Goal: Information Seeking & Learning: Understand process/instructions

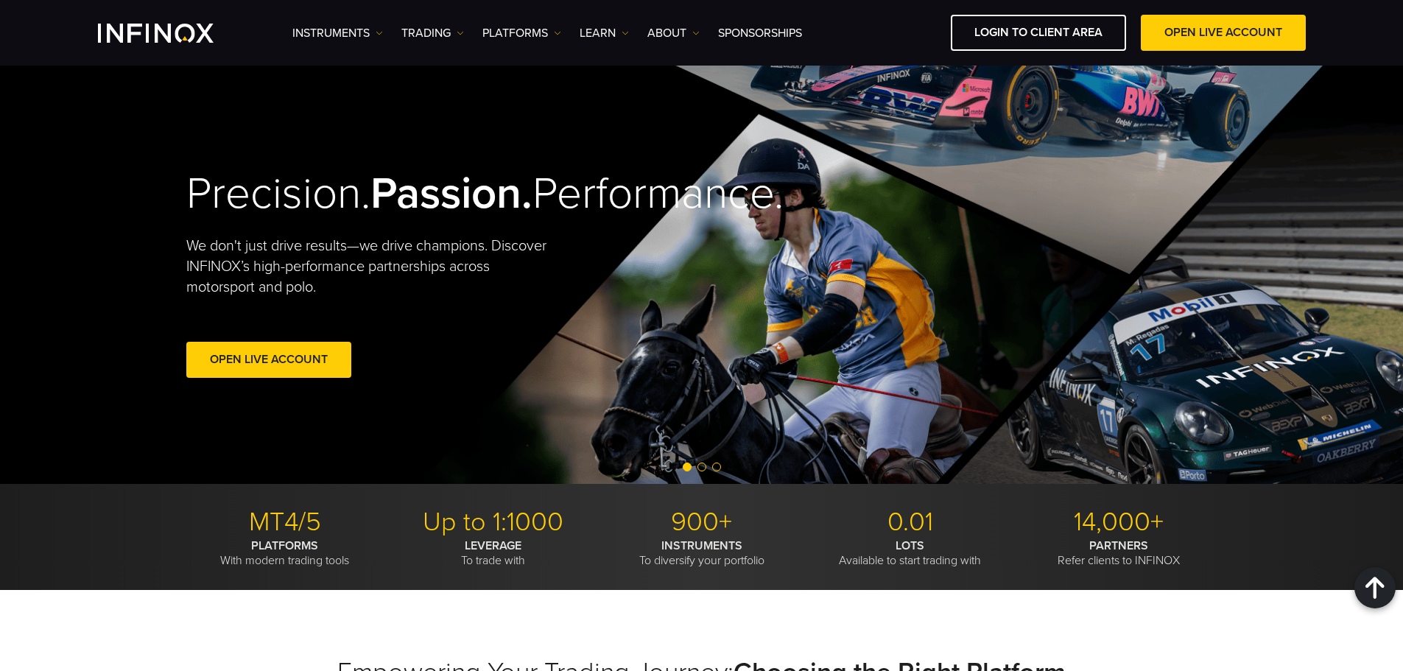
scroll to position [4366, 0]
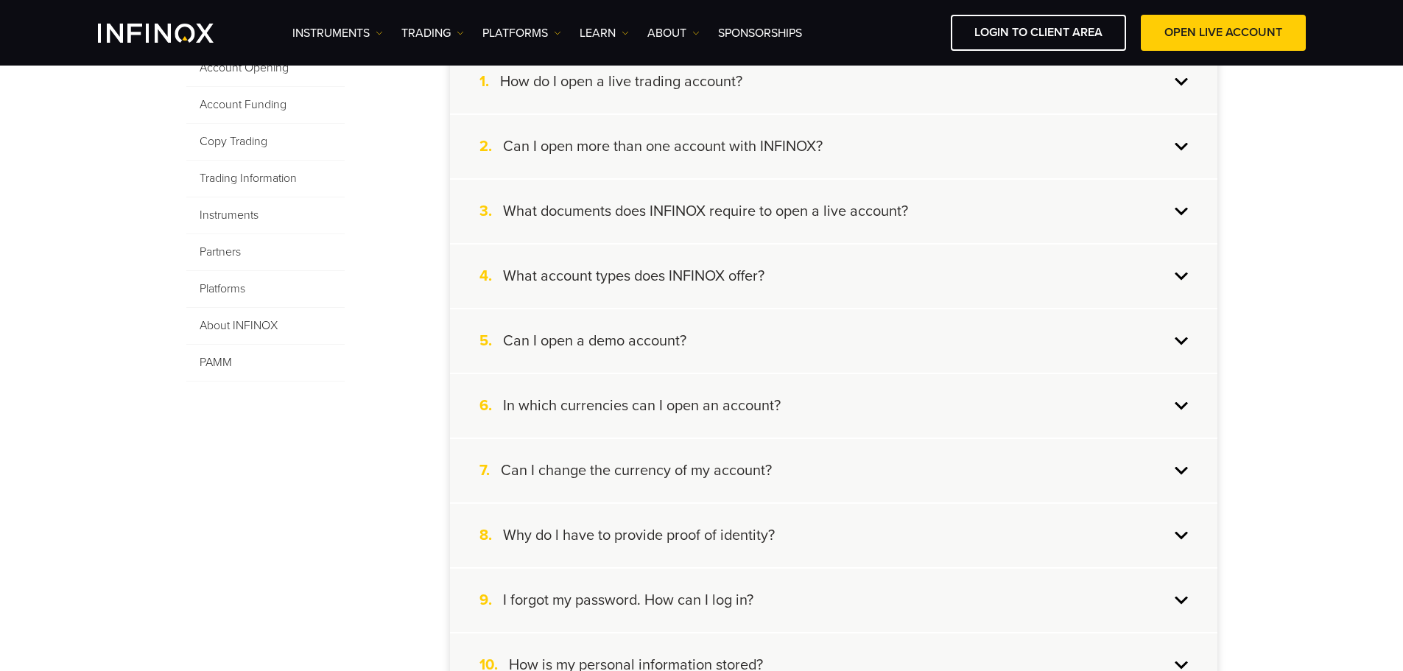
scroll to position [147, 0]
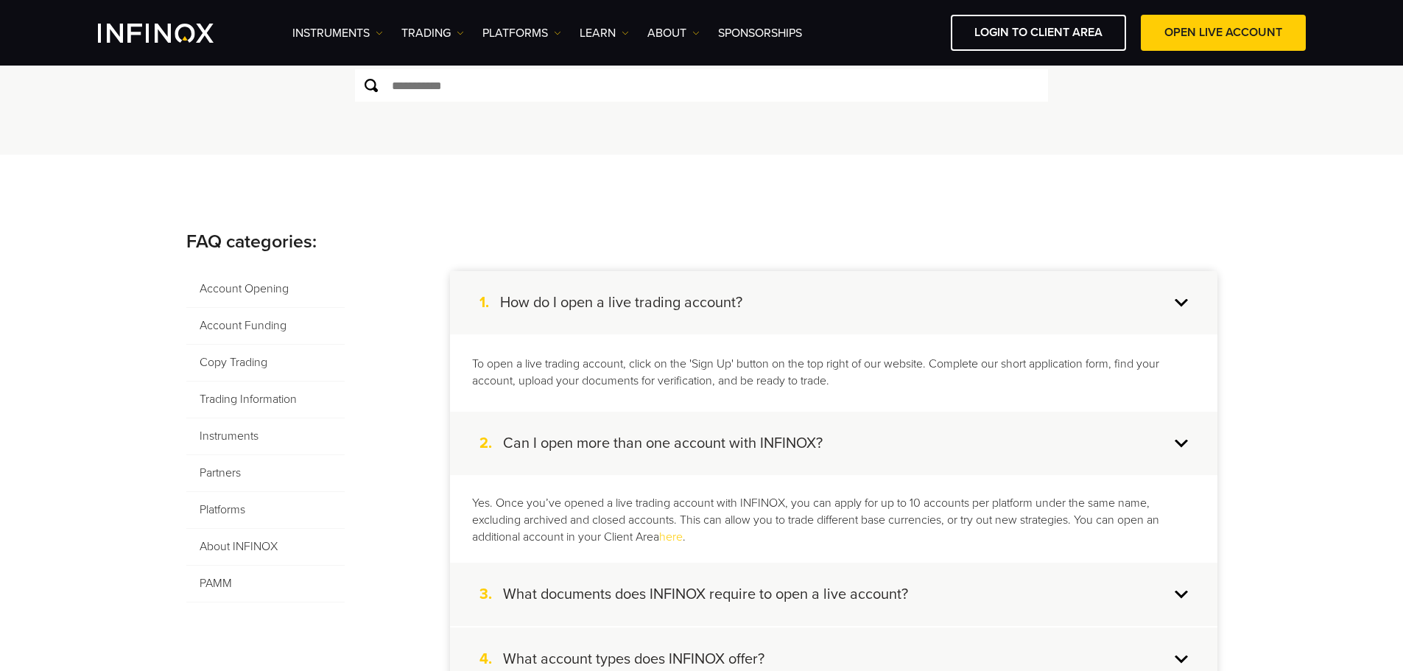
click at [1184, 365] on p "To open a live trading account, click on the 'Sign Up' button on the top right …" at bounding box center [833, 373] width 723 height 34
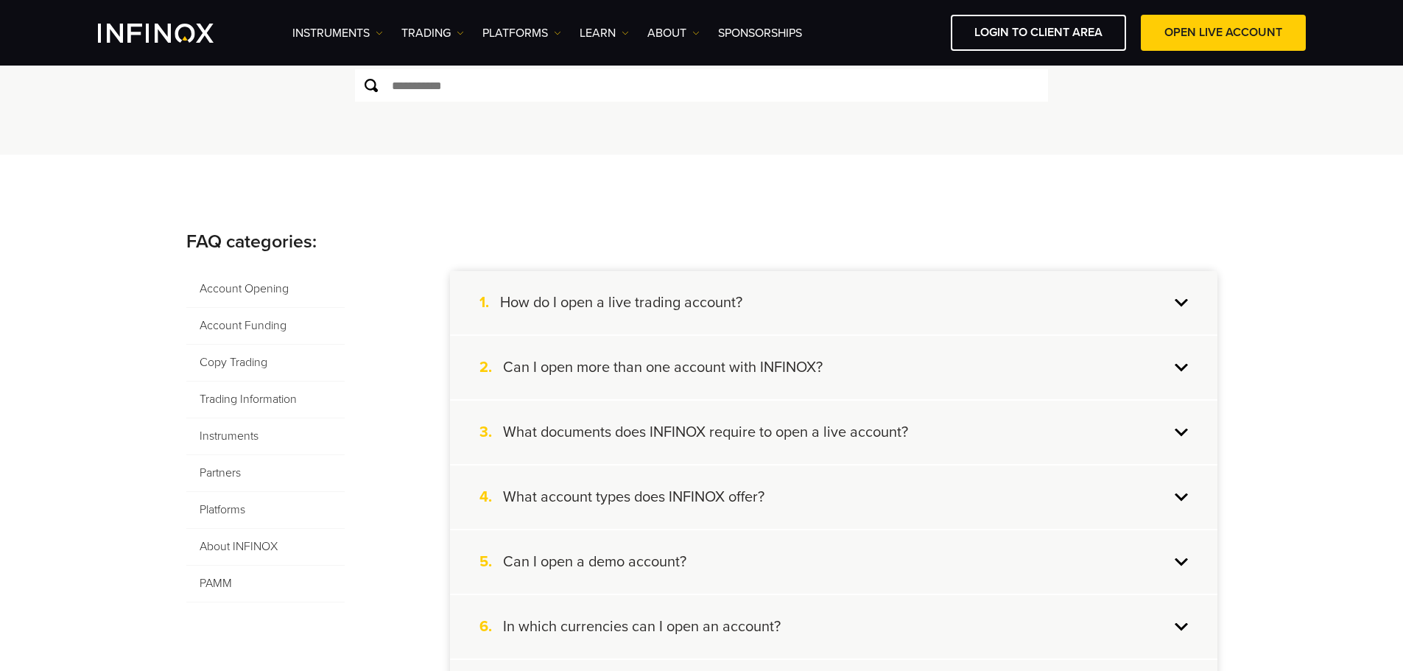
click at [1182, 368] on div "2. Can I open more than one account with INFINOX?" at bounding box center [834, 367] width 768 height 63
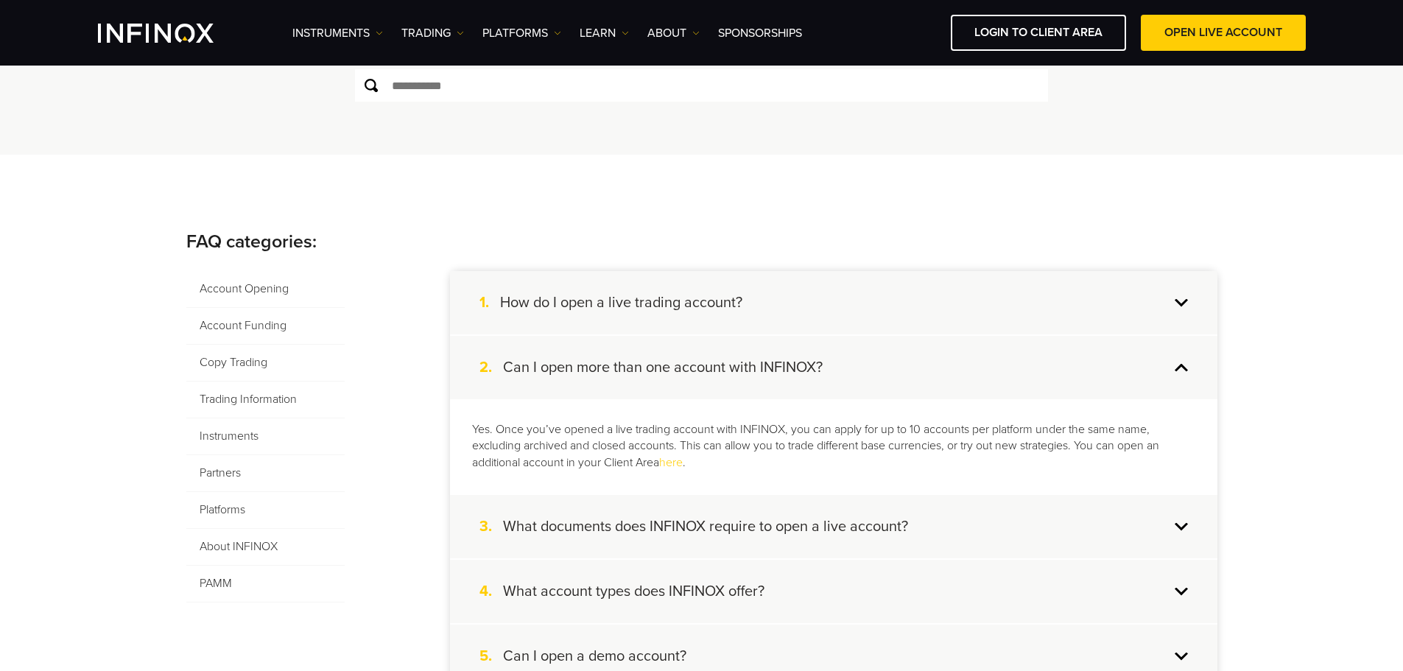
click at [519, 434] on p "Yes. Once you’ve opened a live trading account with INFINOX, you can apply for …" at bounding box center [833, 446] width 723 height 51
click at [519, 433] on p "Yes. Once you’ve opened a live trading account with INFINOX, you can apply for …" at bounding box center [833, 446] width 723 height 51
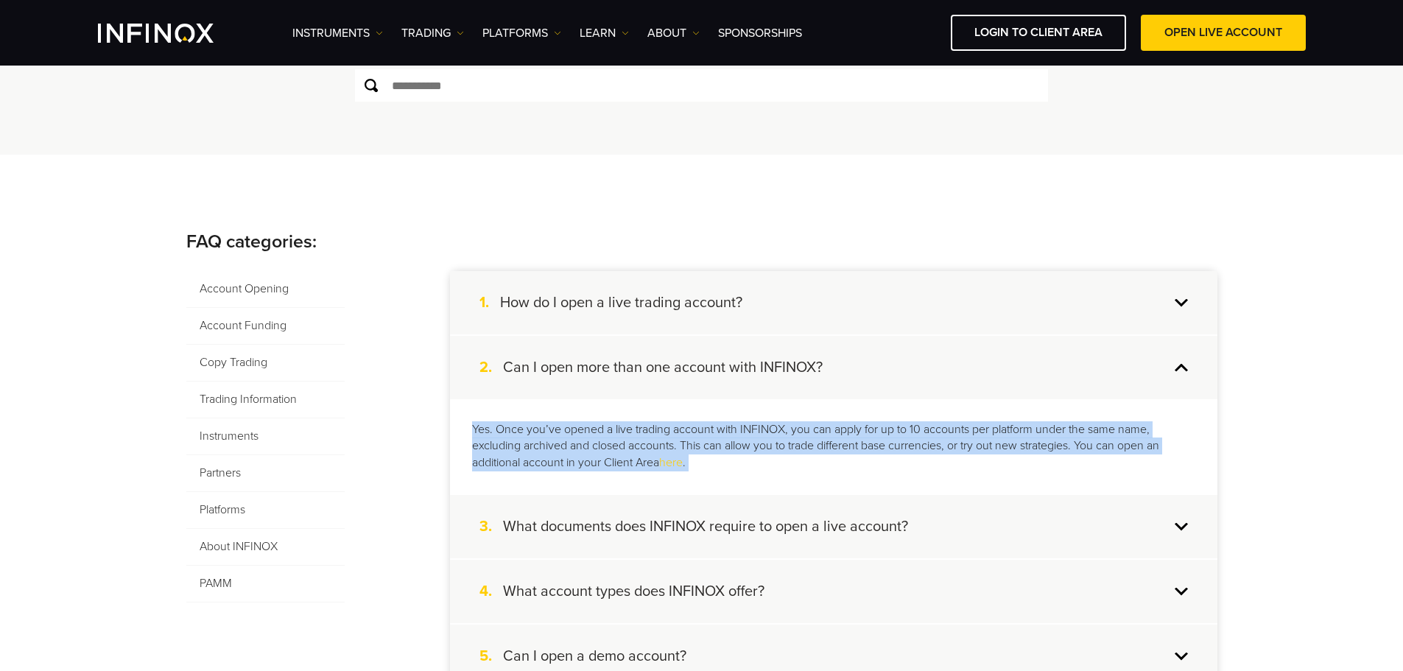
click at [519, 433] on p "Yes. Once you’ve opened a live trading account with INFINOX, you can apply for …" at bounding box center [833, 446] width 723 height 51
click at [845, 442] on p "Yes. Once you’ve opened a live trading account with INFINOX, you can apply for …" at bounding box center [833, 446] width 723 height 51
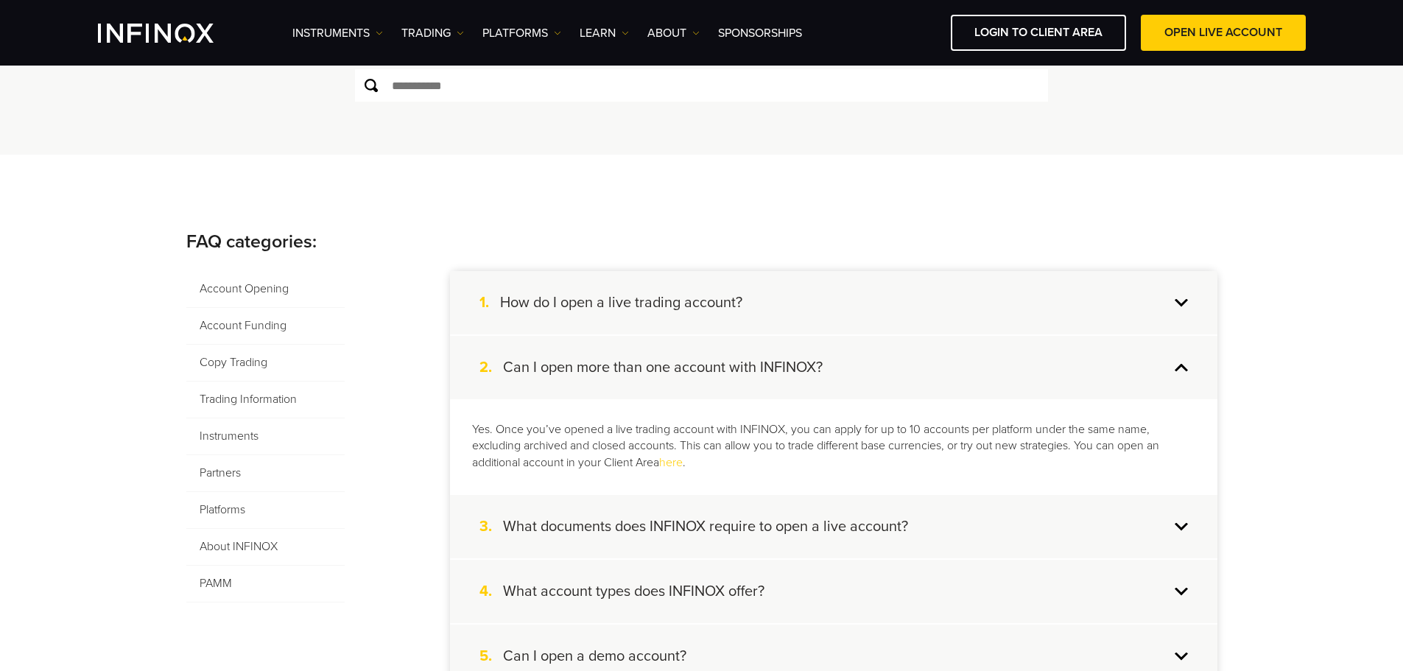
click at [1134, 313] on div "1. How do I open a live trading account?" at bounding box center [834, 302] width 768 height 63
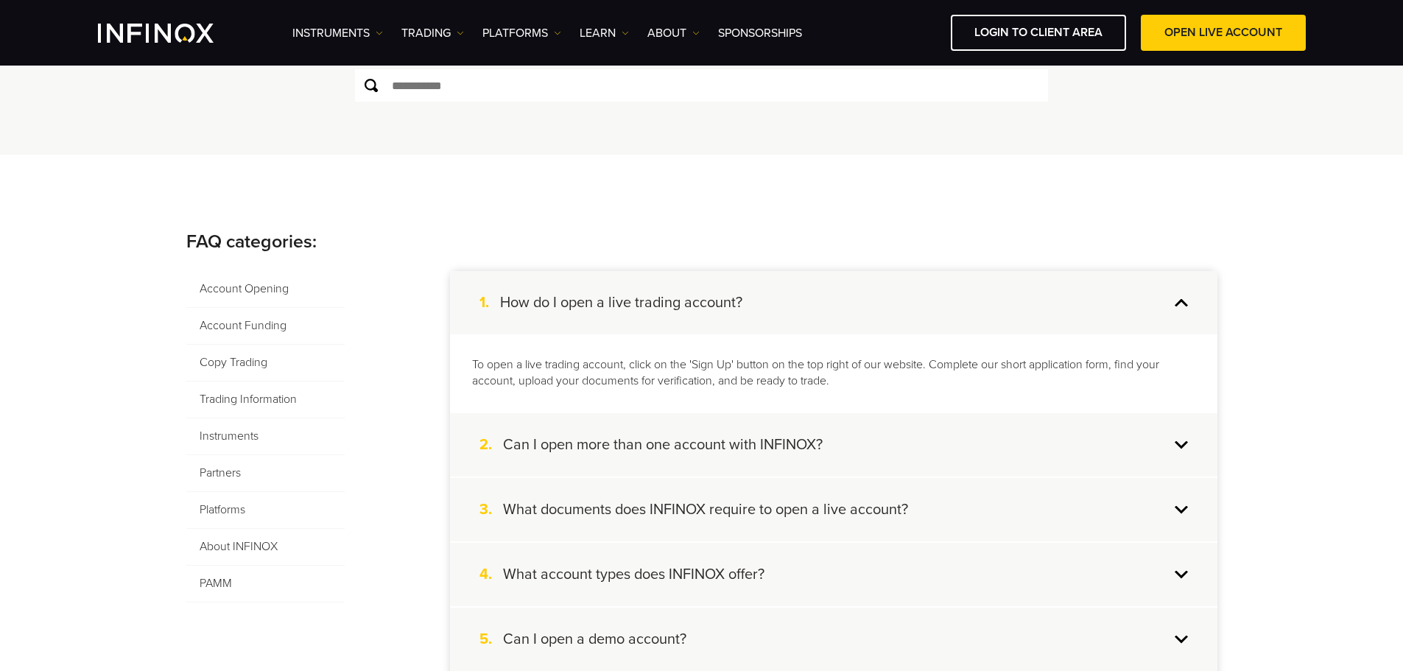
click at [529, 372] on p "To open a live trading account, click on the 'Sign Up' button on the top right …" at bounding box center [833, 374] width 723 height 34
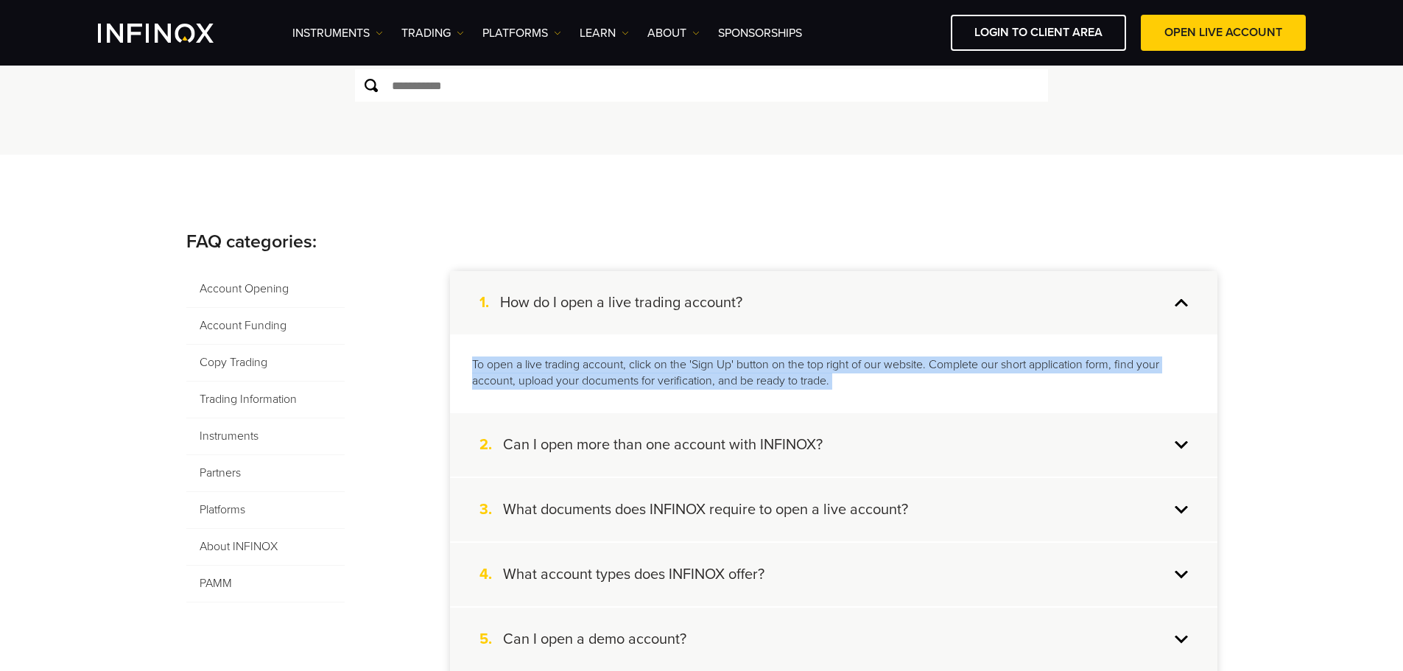
click at [529, 372] on p "To open a live trading account, click on the 'Sign Up' button on the top right …" at bounding box center [833, 374] width 723 height 34
click at [845, 376] on p "To open a live trading account, click on the 'Sign Up' button on the top right …" at bounding box center [833, 374] width 723 height 34
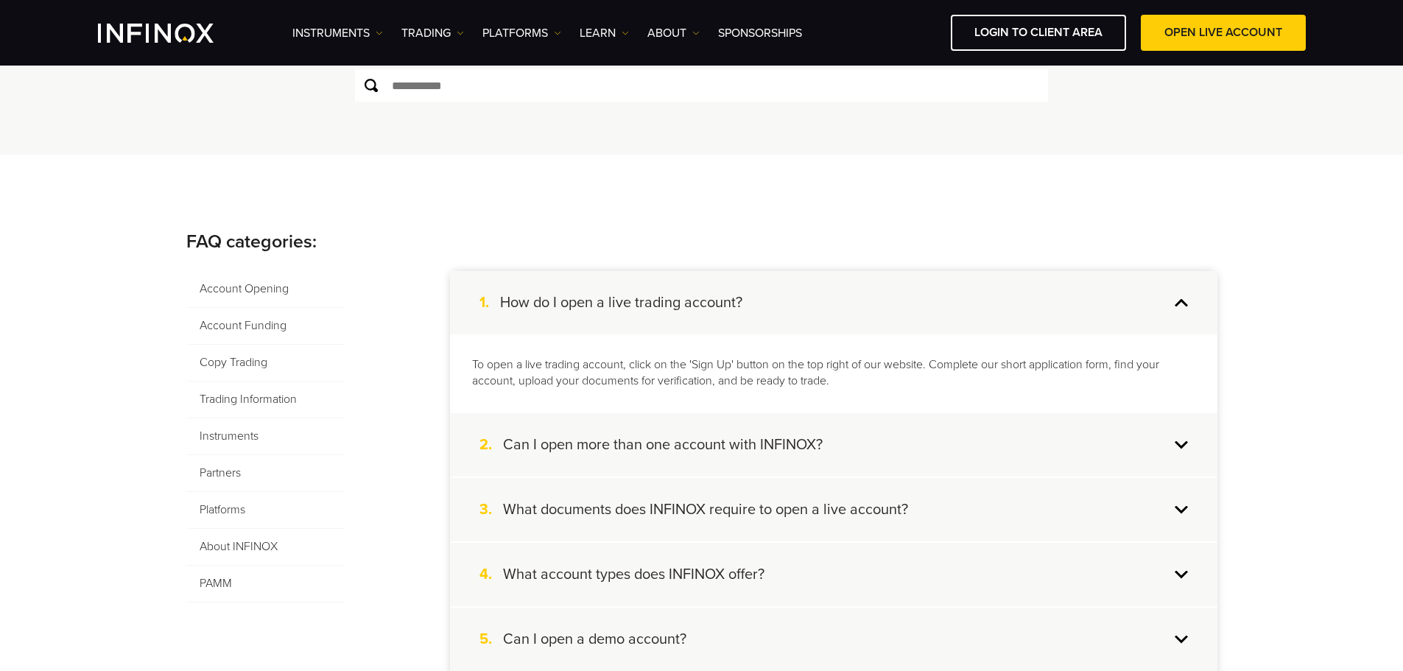
click at [845, 376] on p "To open a live trading account, click on the 'Sign Up' button on the top right …" at bounding box center [833, 374] width 723 height 34
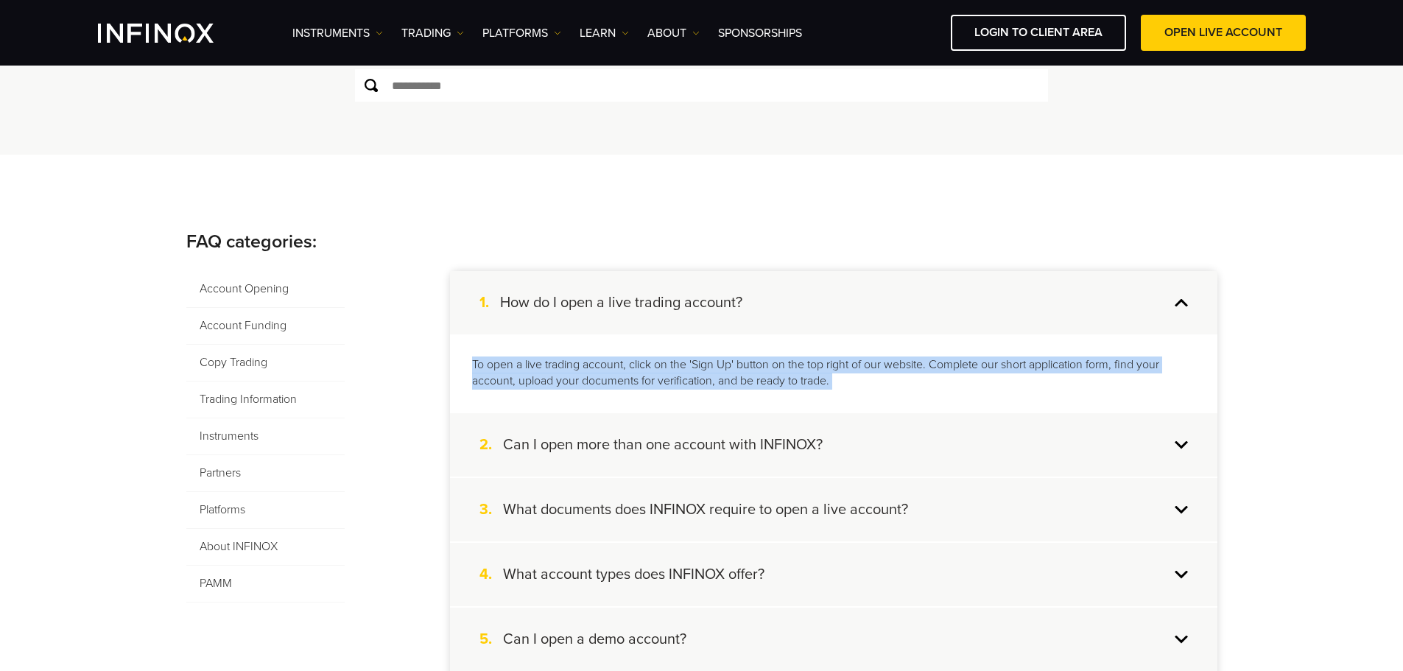
click at [845, 376] on p "To open a live trading account, click on the 'Sign Up' button on the top right …" at bounding box center [833, 374] width 723 height 34
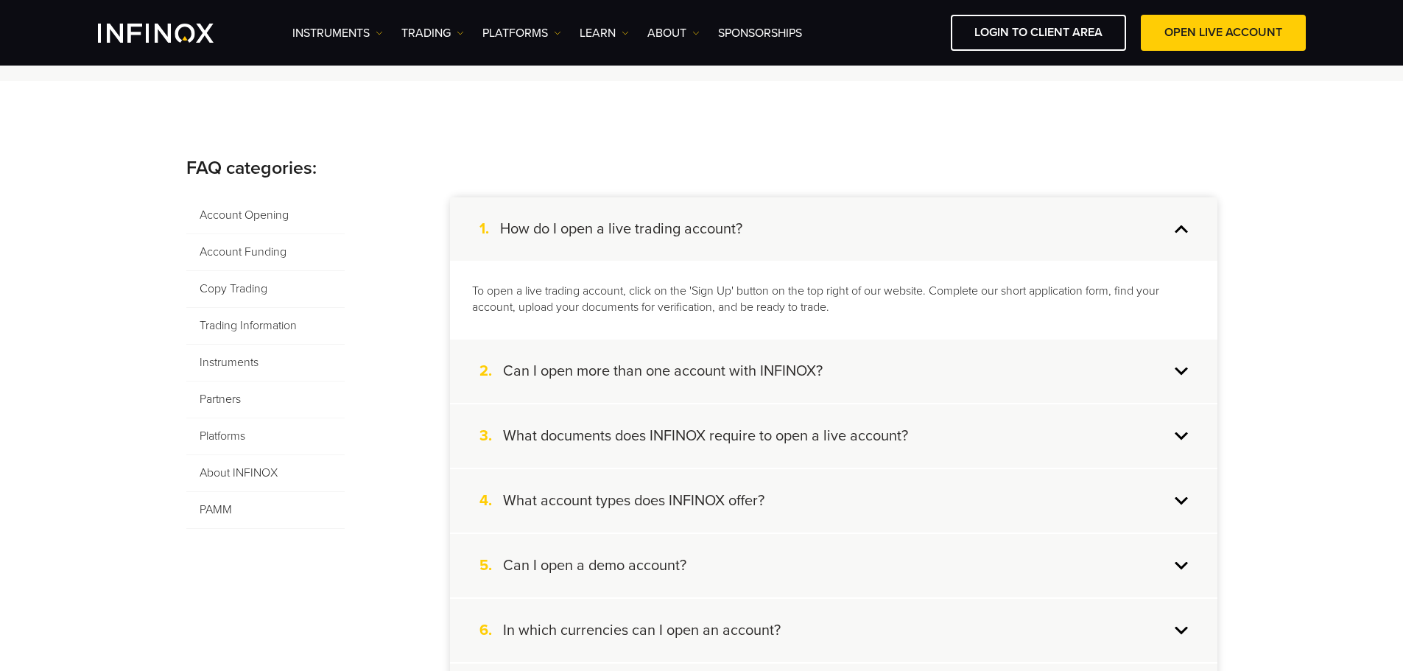
click at [865, 440] on h4 "What documents does INFINOX require to open a live account?" at bounding box center [705, 435] width 405 height 19
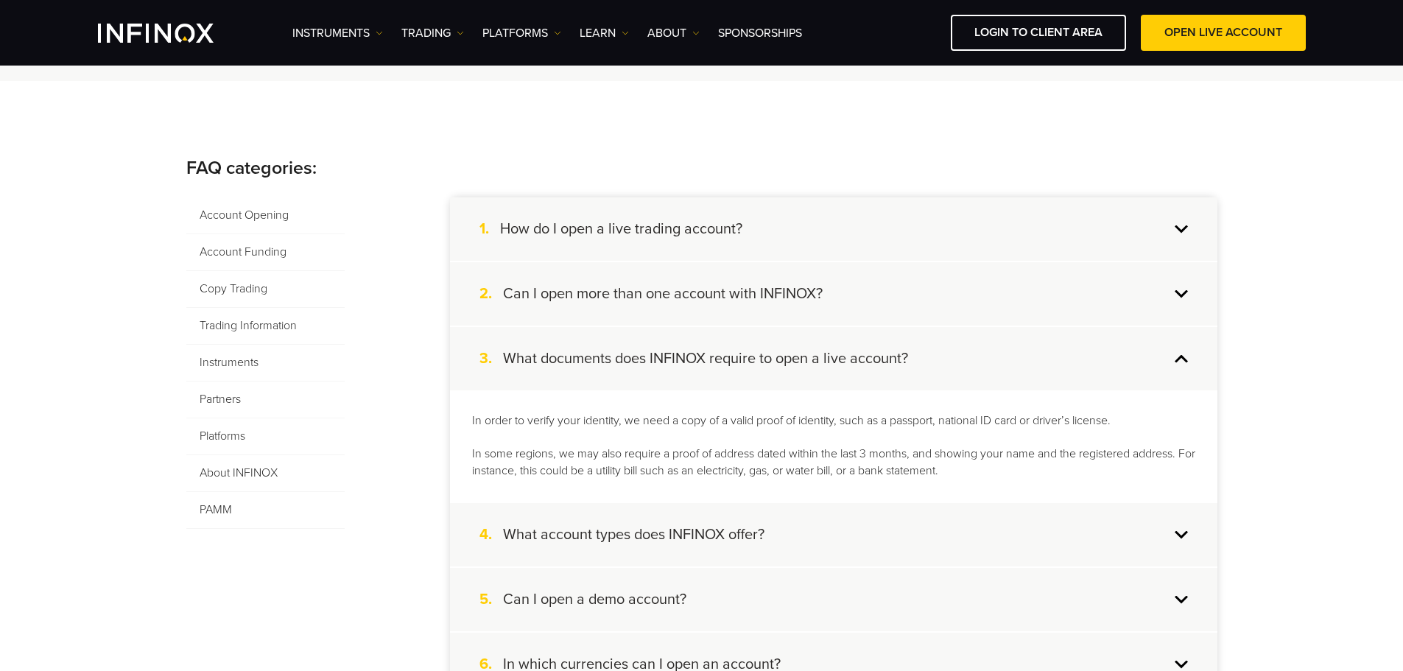
click at [748, 544] on h4 "What account types does INFINOX offer?" at bounding box center [633, 534] width 261 height 19
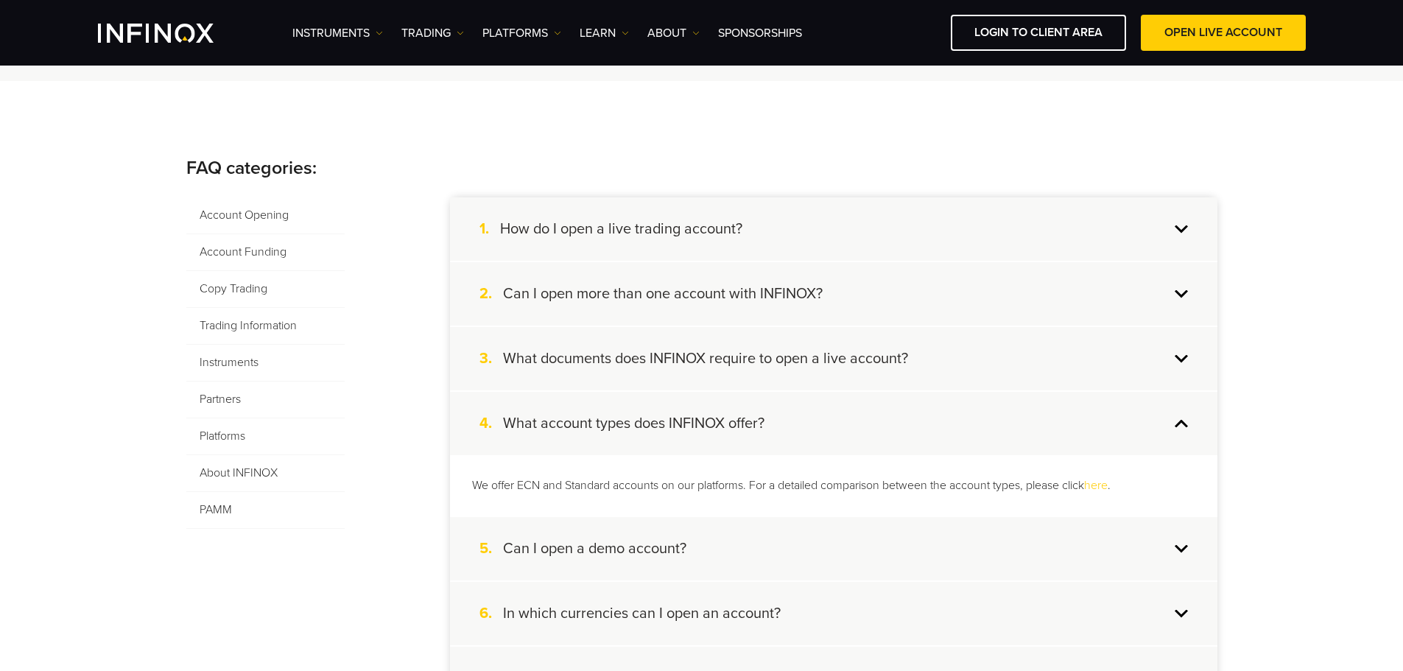
click at [544, 485] on p "We offer ECN and Standard accounts on our platforms. For a detailed comparison …" at bounding box center [833, 485] width 723 height 17
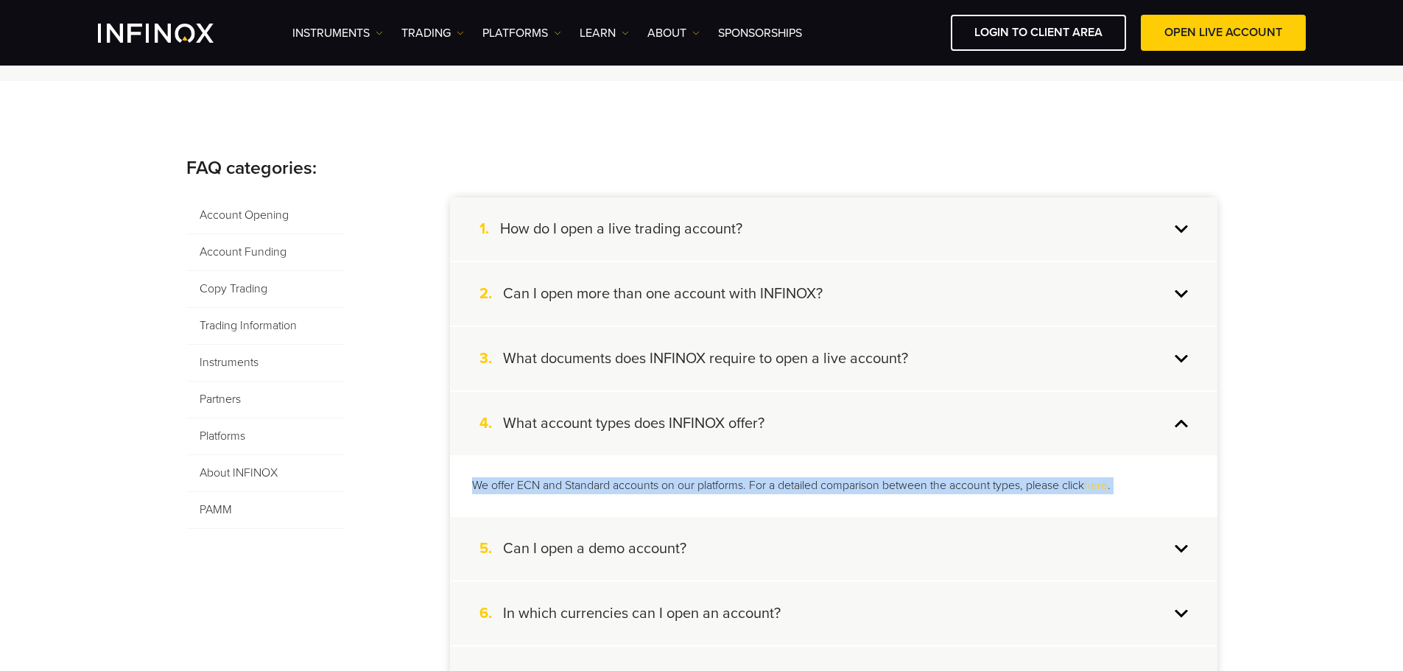
click at [544, 485] on p "We offer ECN and Standard accounts on our platforms. For a detailed comparison …" at bounding box center [833, 485] width 723 height 17
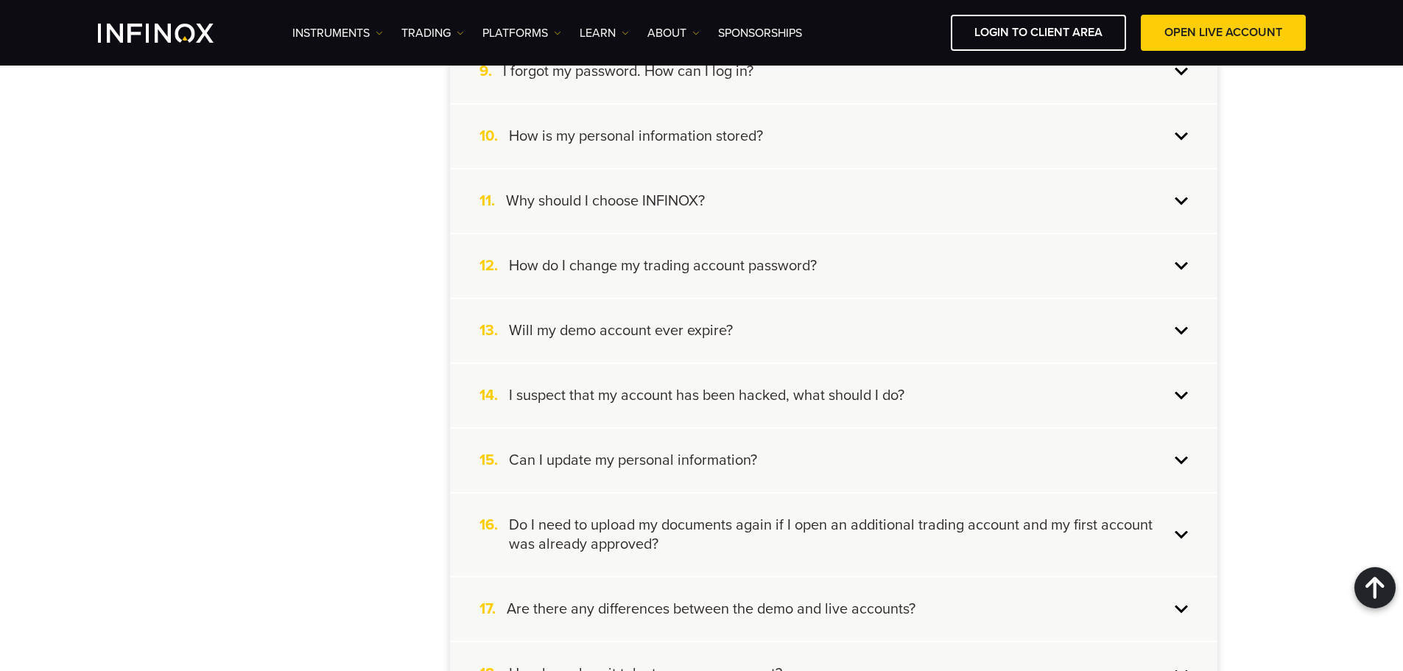
scroll to position [1105, 0]
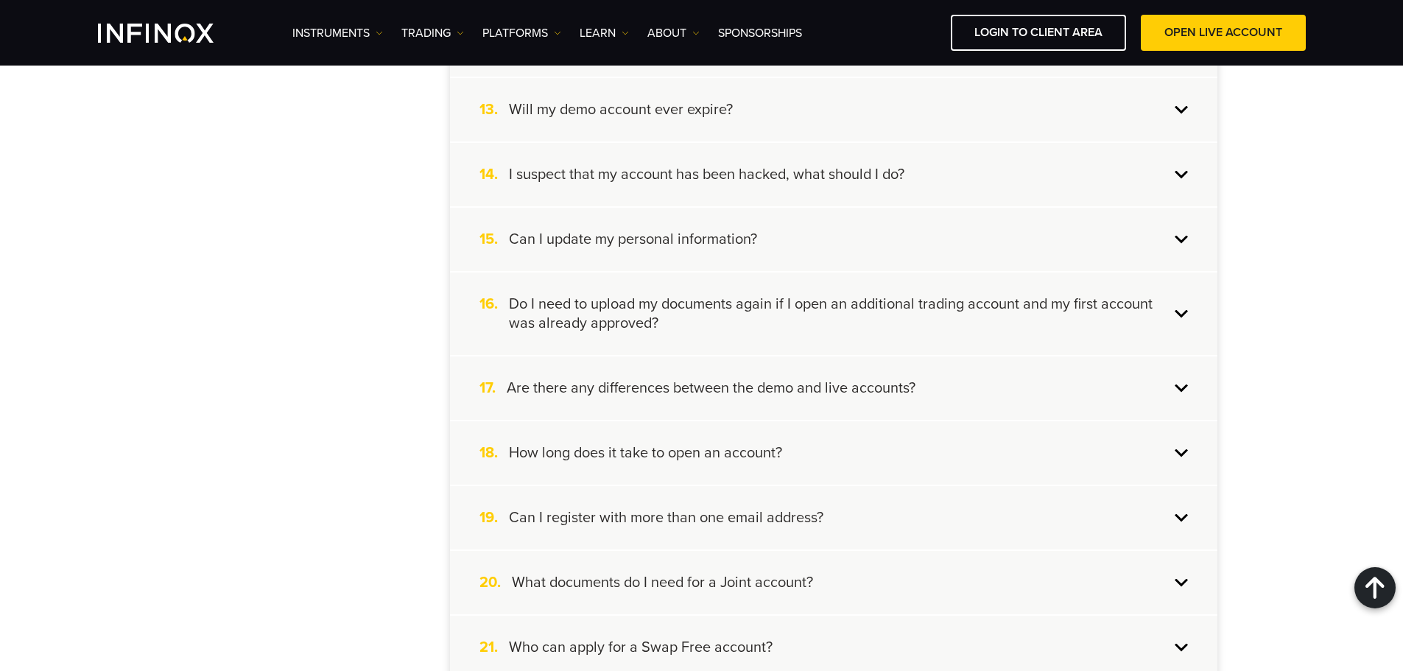
click at [825, 521] on div "19. Can I register with more than one email address?" at bounding box center [834, 517] width 768 height 63
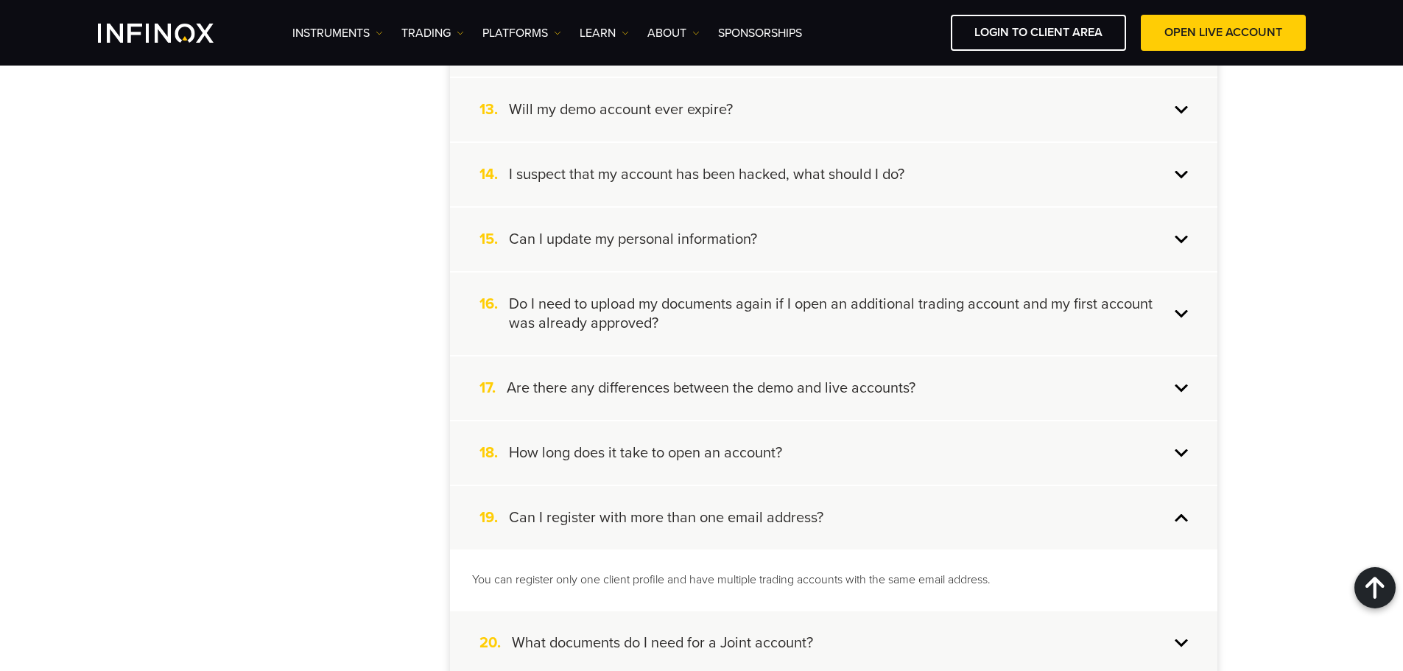
scroll to position [1192, 0]
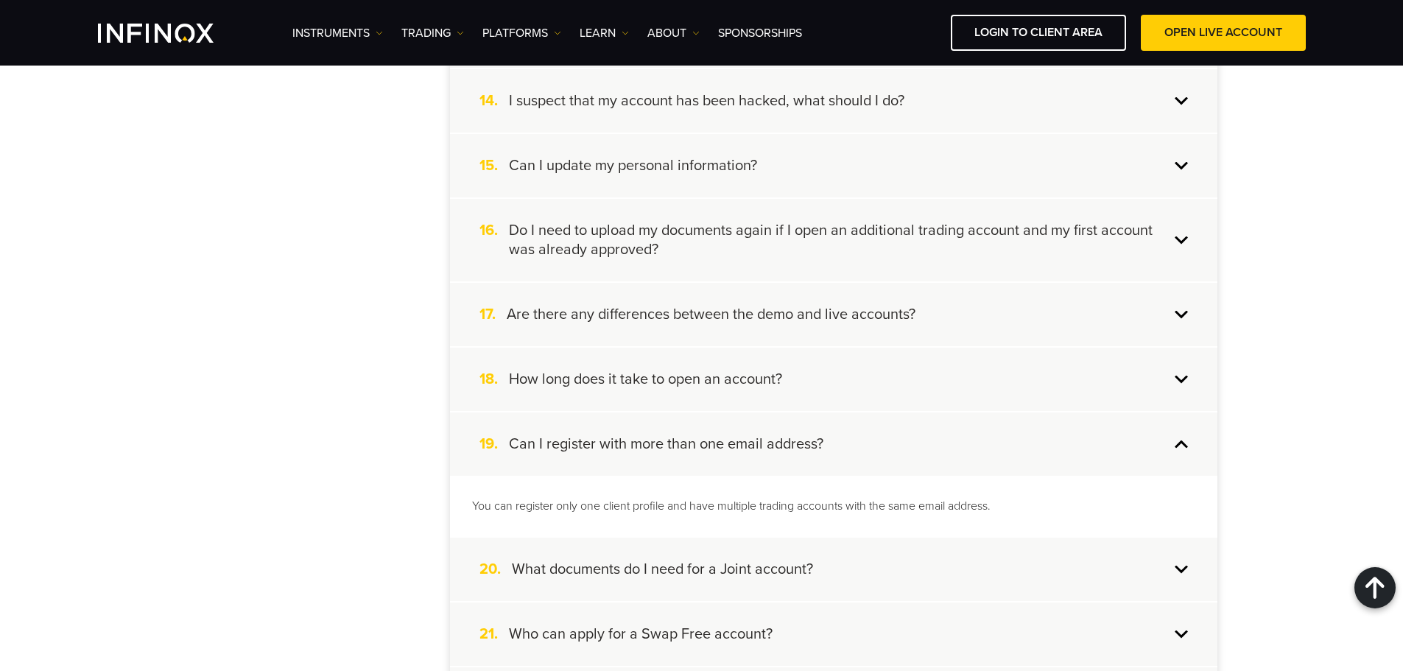
click at [508, 509] on p "You can register only one client profile and have multiple trading accounts wit…" at bounding box center [833, 506] width 723 height 17
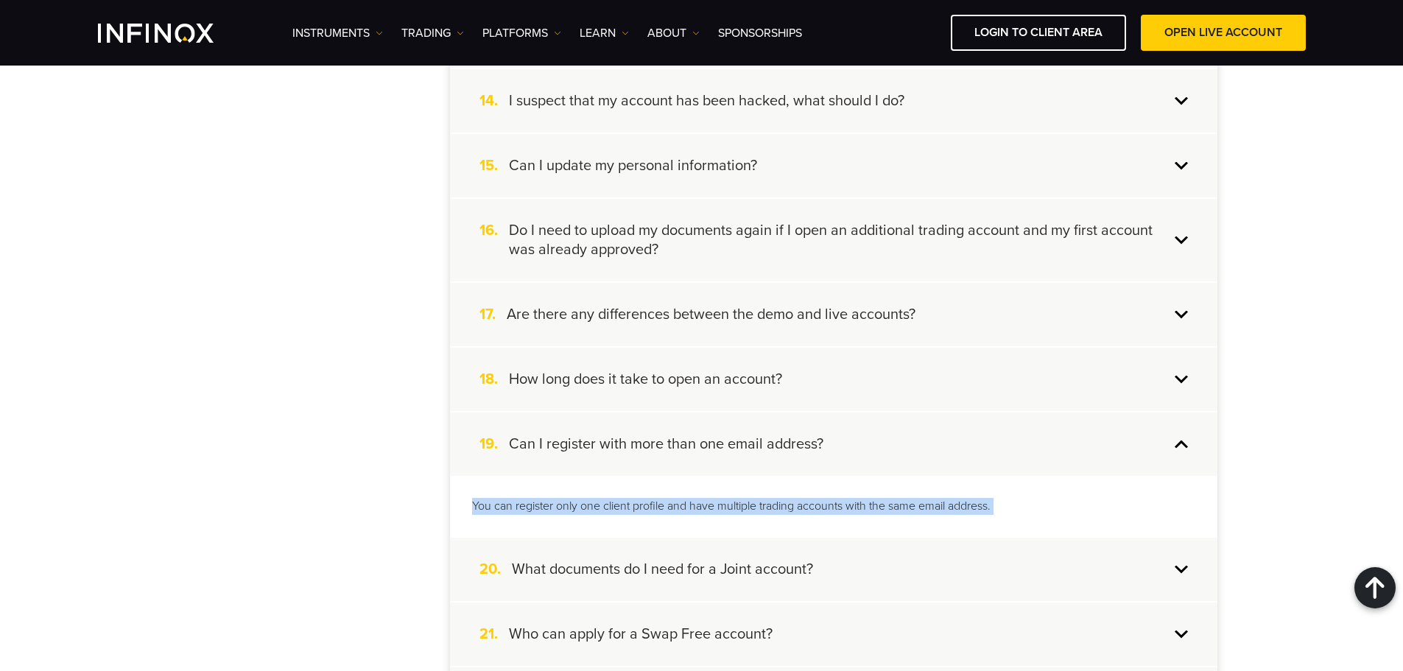
click at [508, 509] on p "You can register only one client profile and have multiple trading accounts wit…" at bounding box center [833, 506] width 723 height 17
click at [461, 508] on div "You can register only one client profile and have multiple trading accounts wit…" at bounding box center [834, 506] width 768 height 61
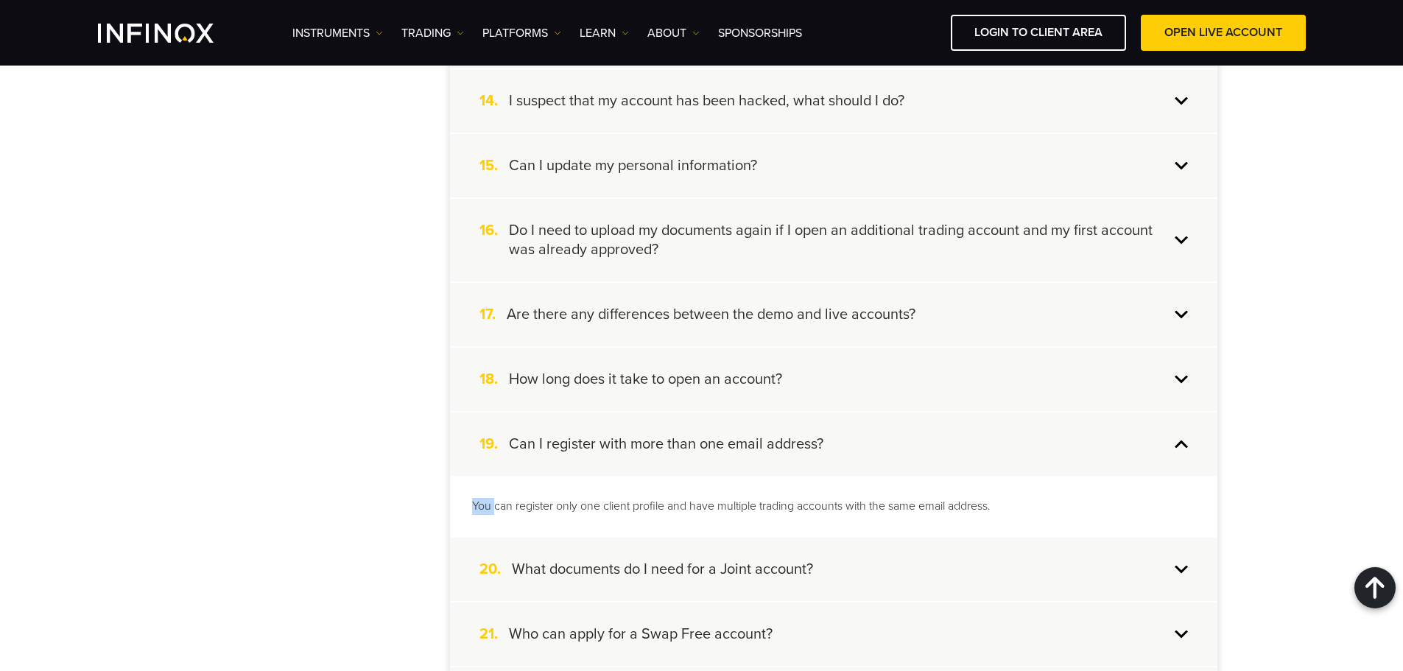
click at [461, 508] on div "You can register only one client profile and have multiple trading accounts wit…" at bounding box center [834, 506] width 768 height 61
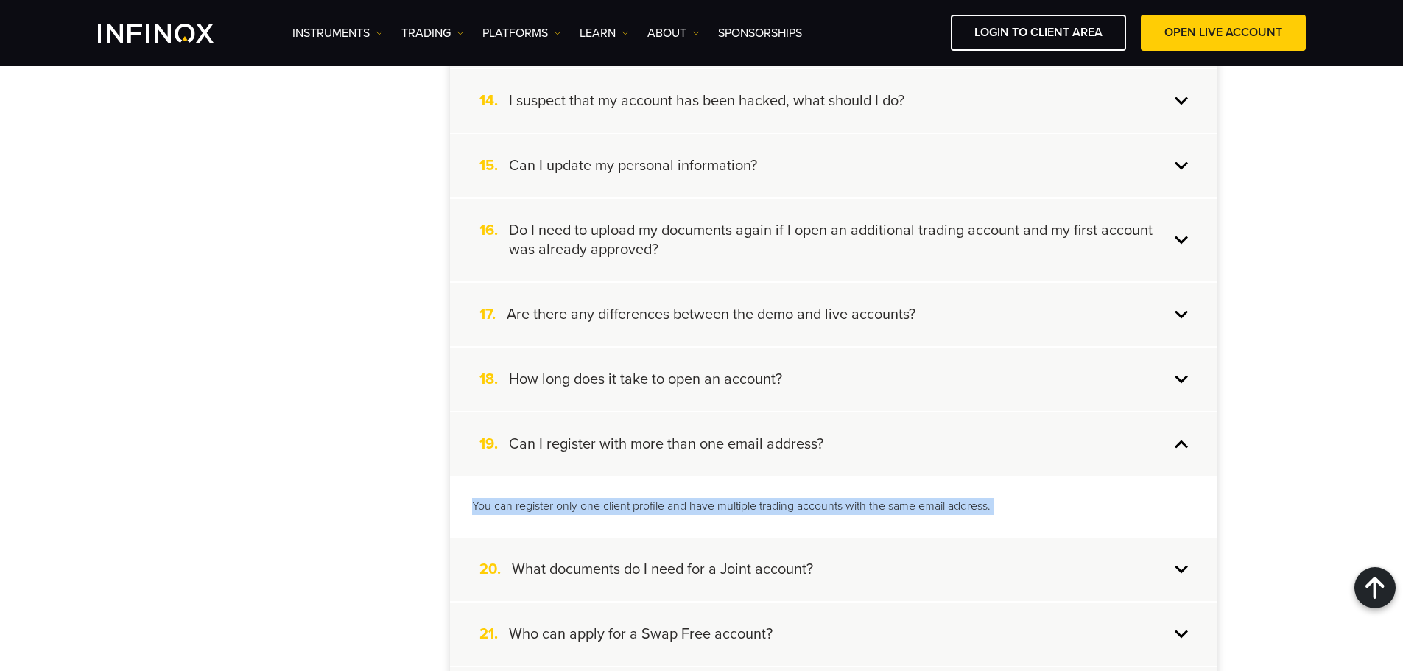
click at [461, 507] on div "You can register only one client profile and have multiple trading accounts wit…" at bounding box center [834, 506] width 768 height 61
click at [934, 502] on p "You can register only one client profile and have multiple trading accounts wit…" at bounding box center [833, 506] width 723 height 17
click at [480, 510] on p "You can register only one client profile and have multiple trading accounts wit…" at bounding box center [833, 506] width 723 height 17
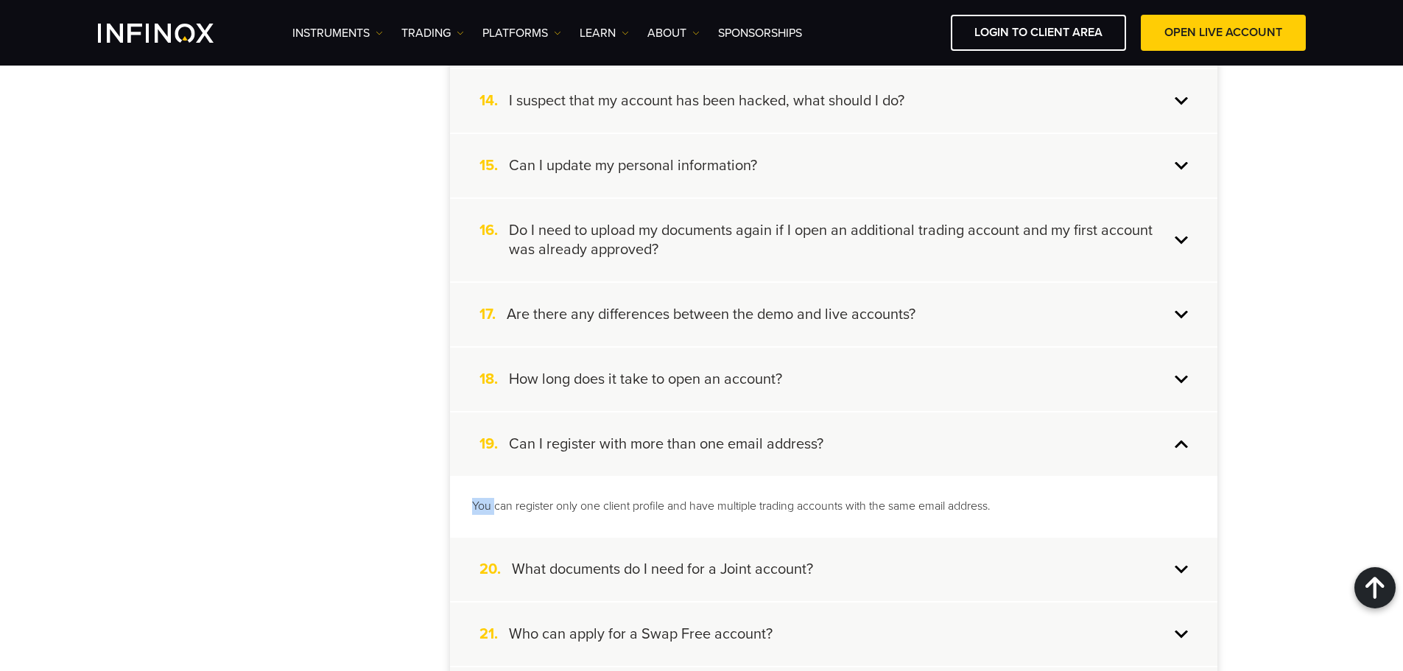
click at [480, 510] on p "You can register only one client profile and have multiple trading accounts wit…" at bounding box center [833, 506] width 723 height 17
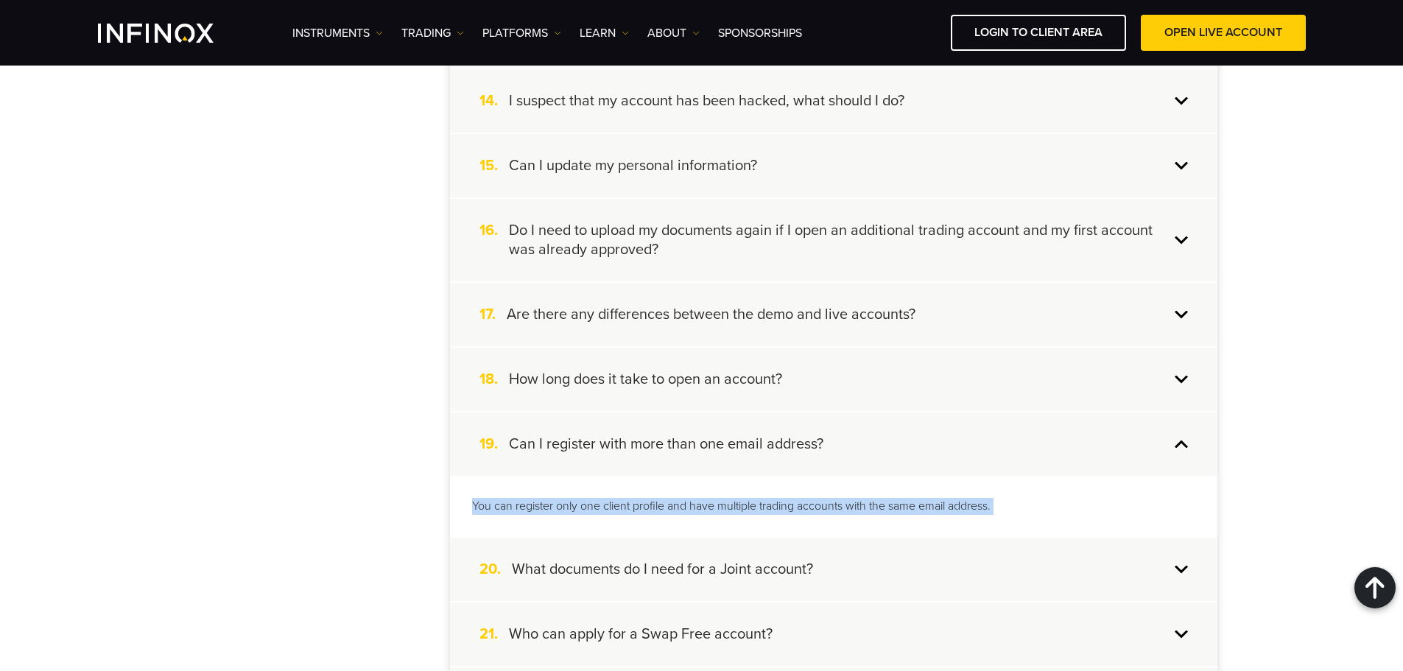
click at [480, 510] on p "You can register only one client profile and have multiple trading accounts wit…" at bounding box center [833, 506] width 723 height 17
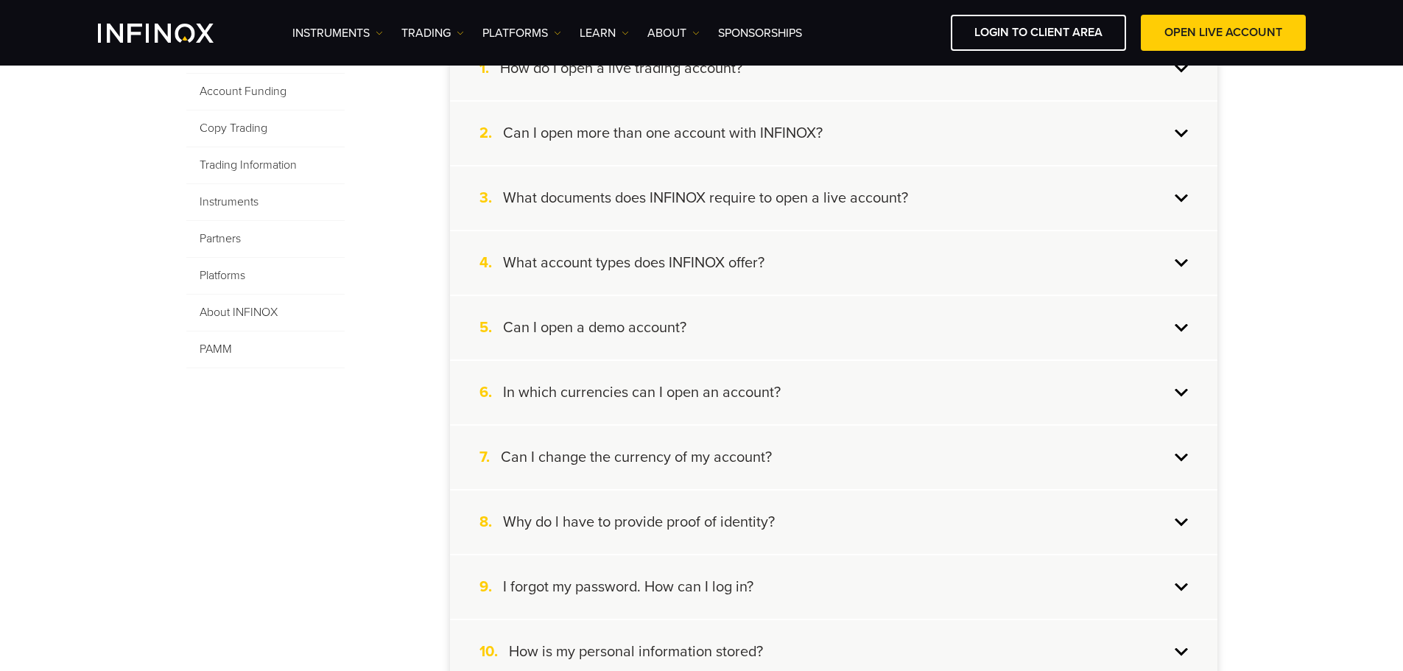
scroll to position [161, 0]
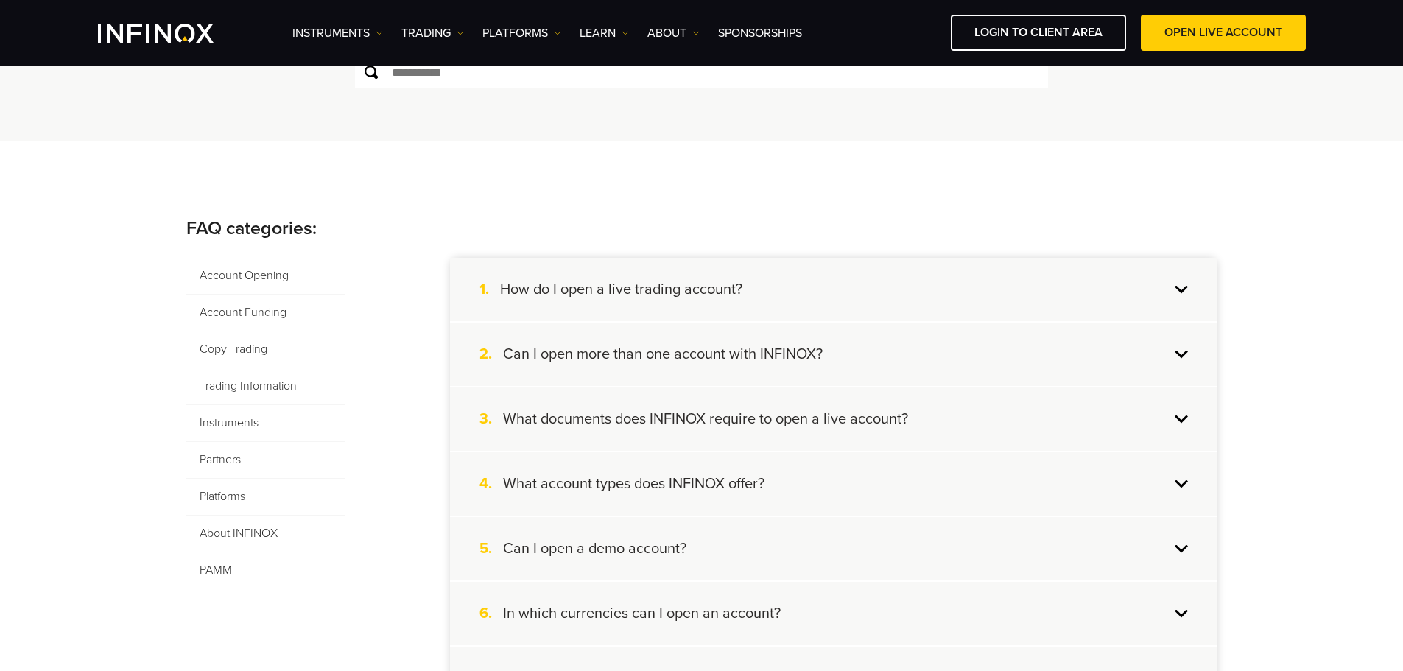
click at [790, 286] on div "1. How do I open a live trading account?" at bounding box center [834, 289] width 768 height 63
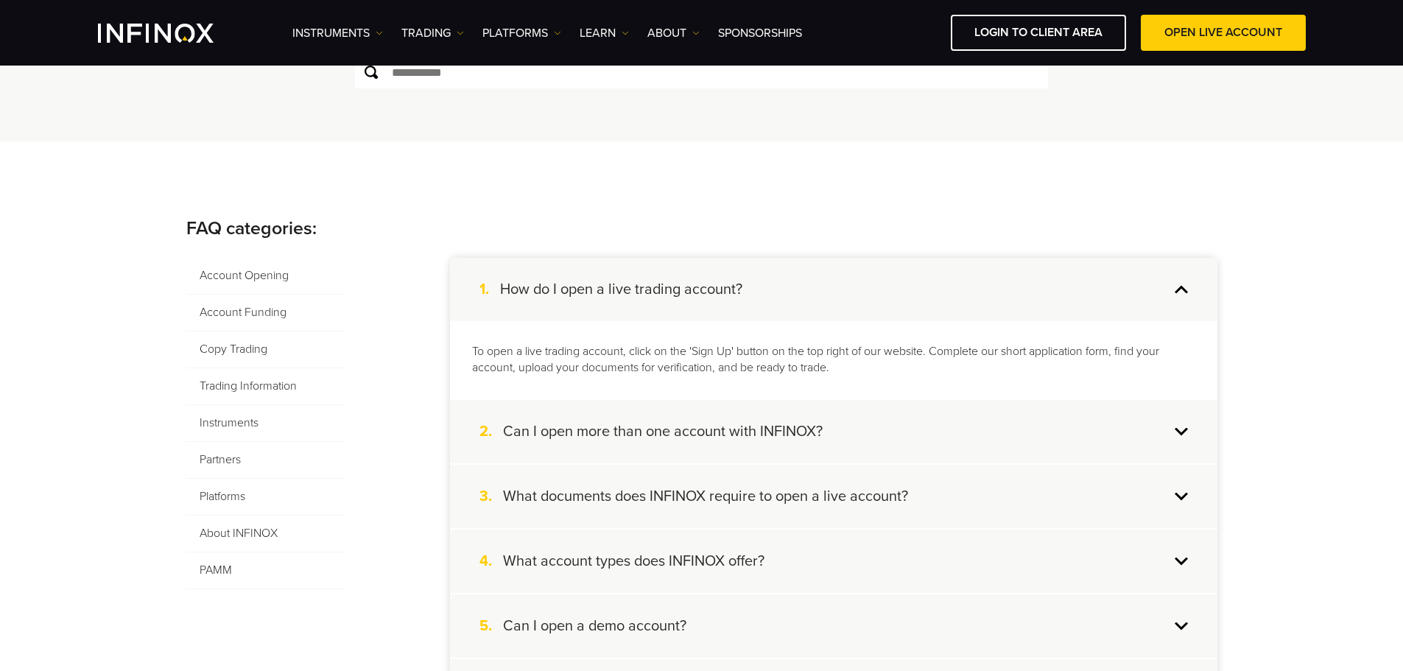
scroll to position [234, 0]
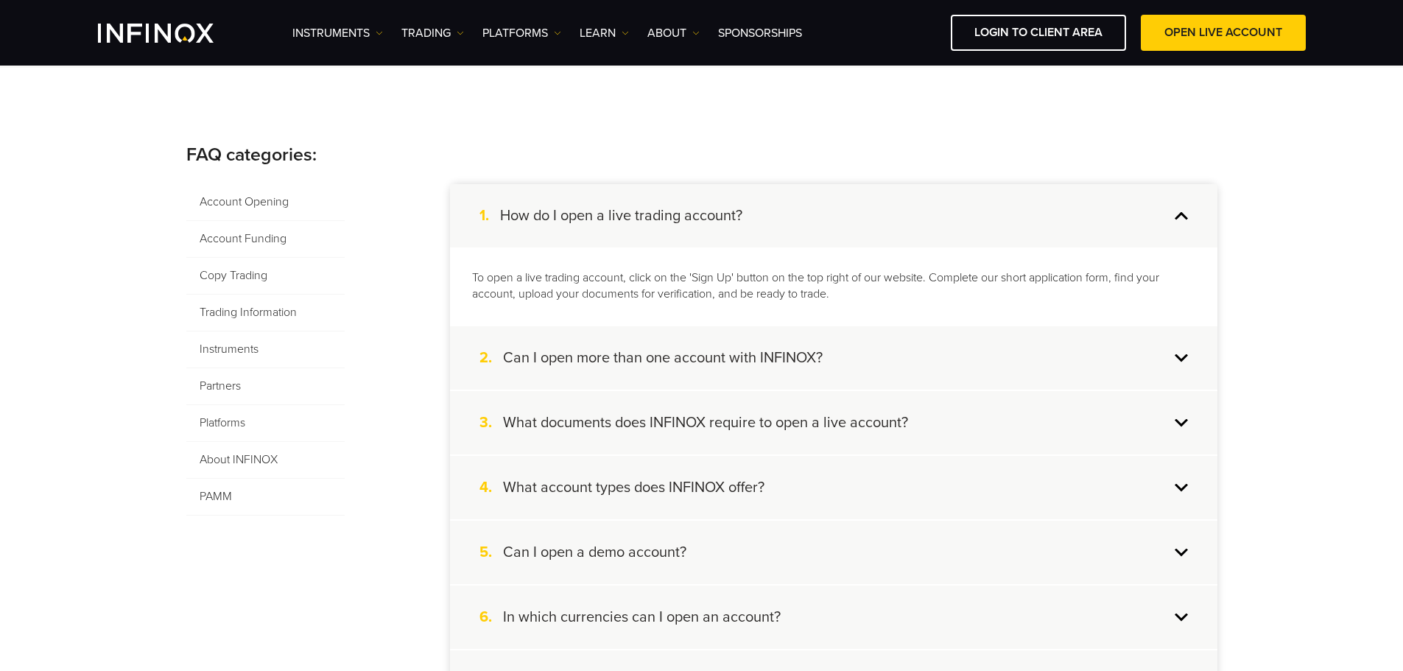
click at [840, 329] on div "2. Can I open more than one account with INFINOX?" at bounding box center [834, 357] width 768 height 63
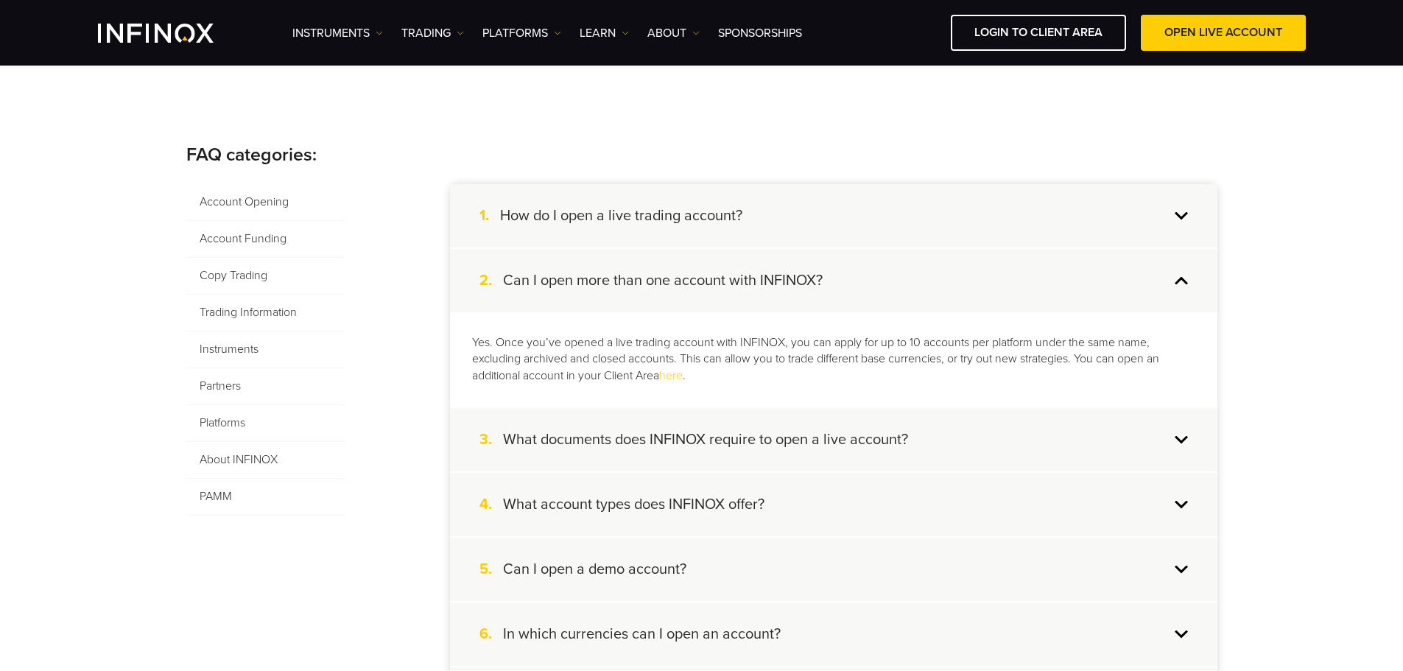
click at [454, 350] on div "Yes. Once you’ve opened a live trading account with INFINOX, you can apply for …" at bounding box center [834, 359] width 768 height 95
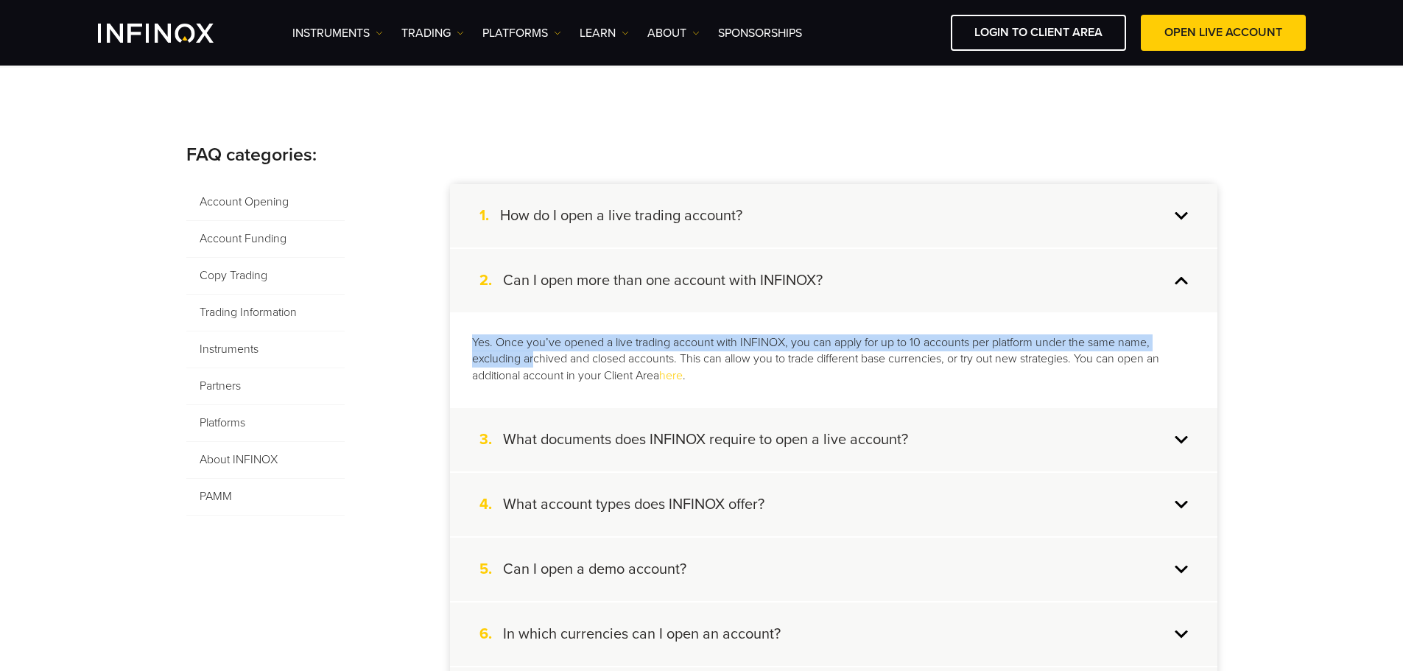
drag, startPoint x: 466, startPoint y: 340, endPoint x: 536, endPoint y: 359, distance: 72.5
click at [536, 359] on div "Yes. Once you’ve opened a live trading account with INFINOX, you can apply for …" at bounding box center [834, 359] width 768 height 95
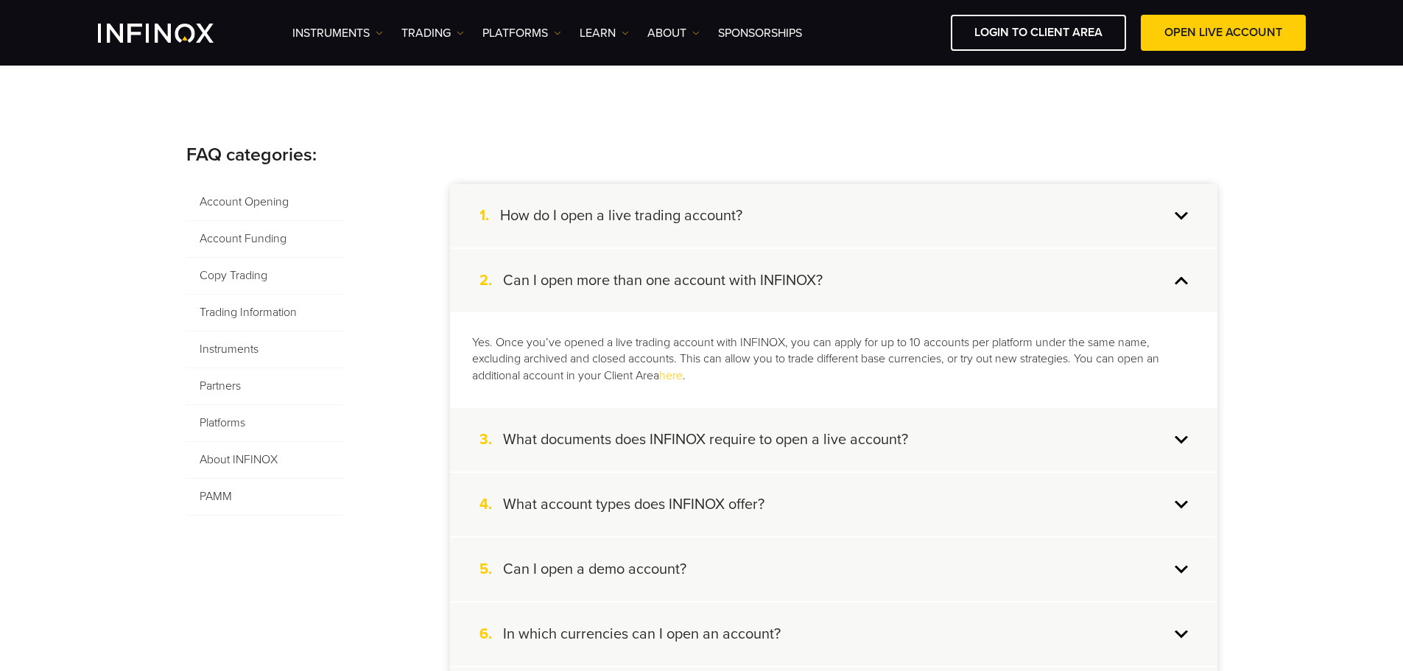
click at [518, 376] on p "Yes. Once you’ve opened a live trading account with INFINOX, you can apply for …" at bounding box center [833, 359] width 723 height 51
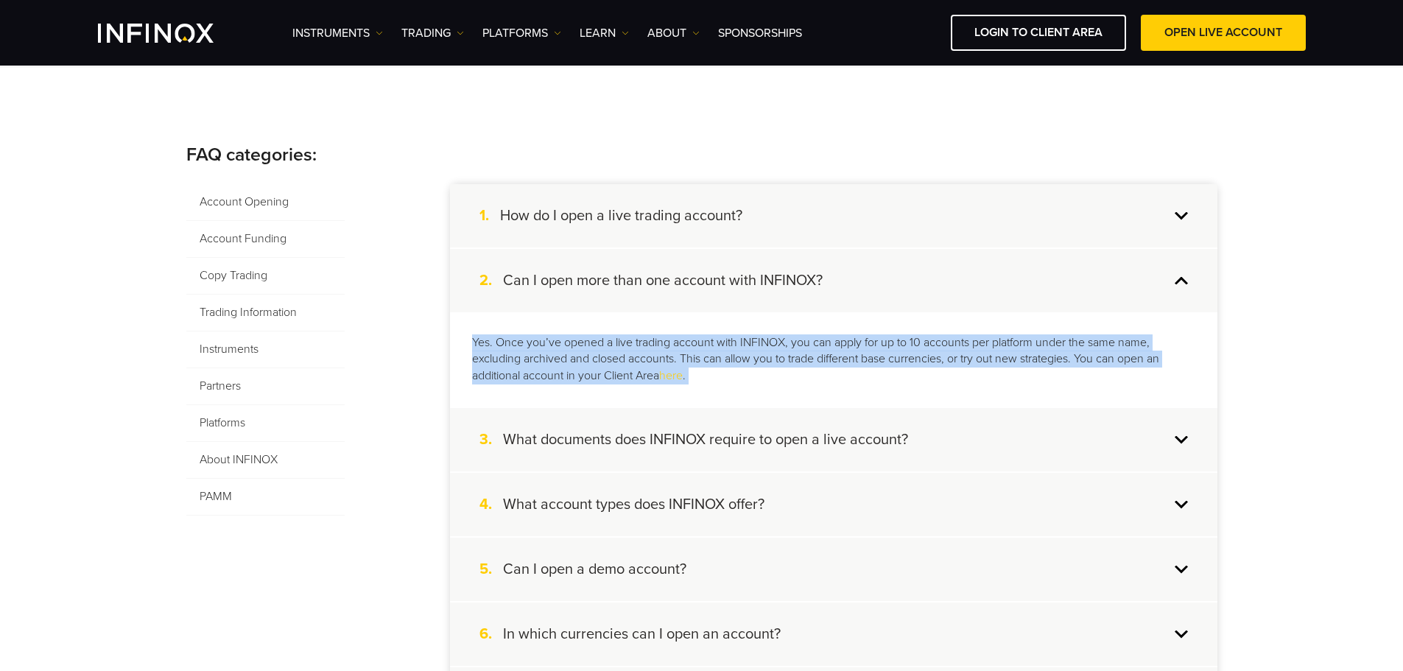
click at [518, 377] on p "Yes. Once you’ve opened a live trading account with INFINOX, you can apply for …" at bounding box center [833, 359] width 723 height 51
click at [918, 342] on p "Yes. Once you’ve opened a live trading account with INFINOX, you can apply for …" at bounding box center [833, 359] width 723 height 51
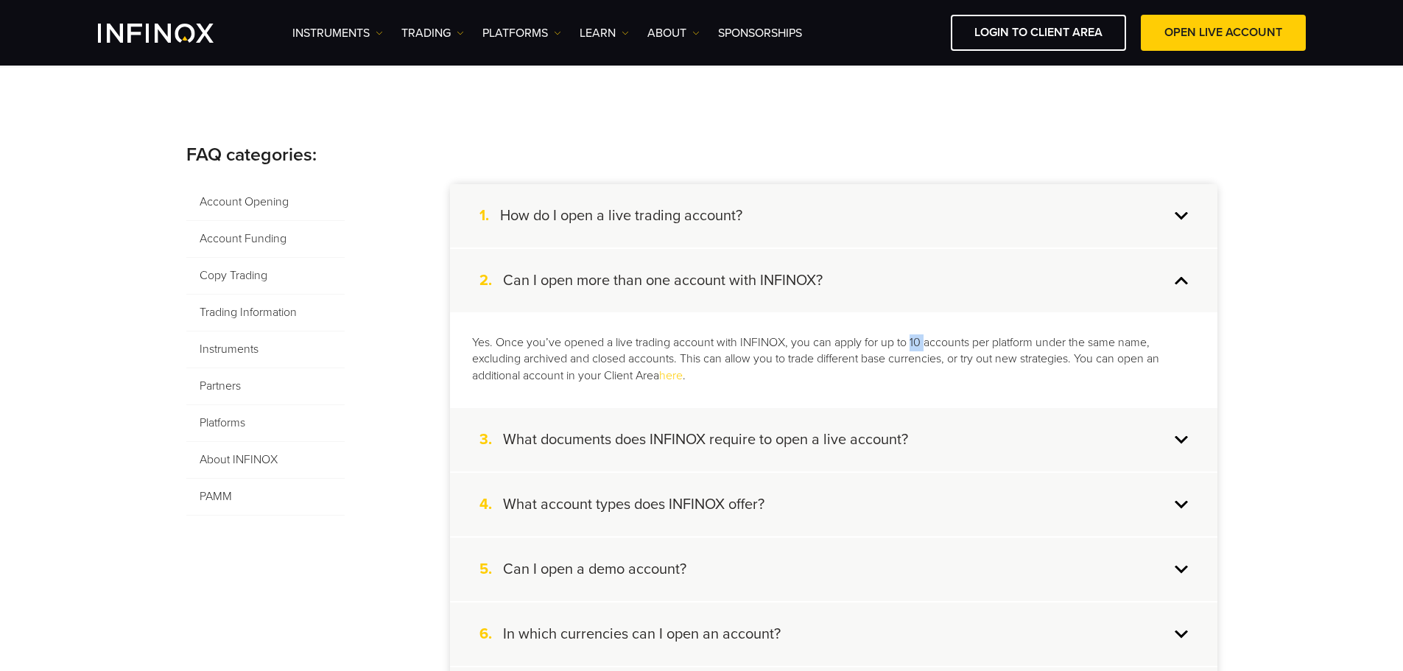
click at [918, 342] on p "Yes. Once you’ve opened a live trading account with INFINOX, you can apply for …" at bounding box center [833, 359] width 723 height 51
